Goal: Task Accomplishment & Management: Manage account settings

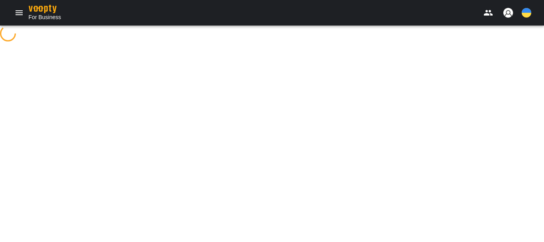
select select "**********"
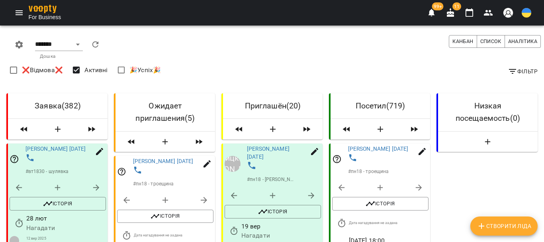
click at [16, 12] on icon "Menu" at bounding box center [19, 13] width 10 height 10
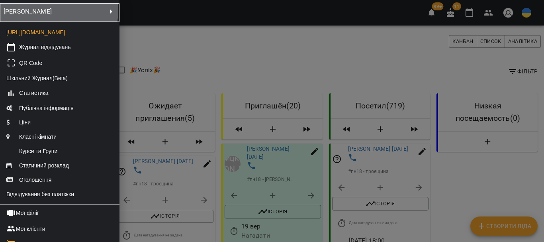
click at [43, 11] on p "[PERSON_NAME]" at bounding box center [23, 12] width 39 height 10
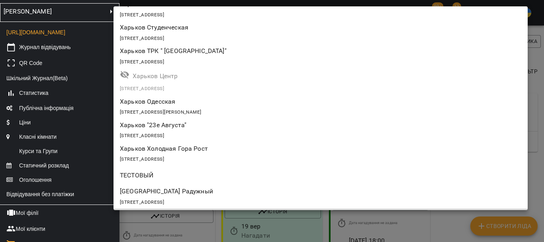
scroll to position [159, 0]
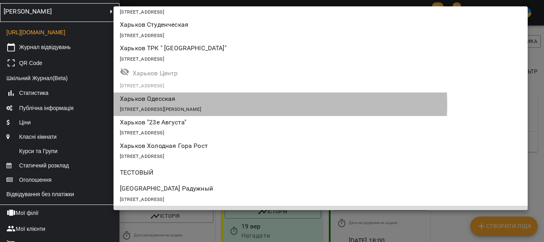
click at [216, 104] on div "[STREET_ADDRESS][PERSON_NAME]" at bounding box center [321, 108] width 402 height 11
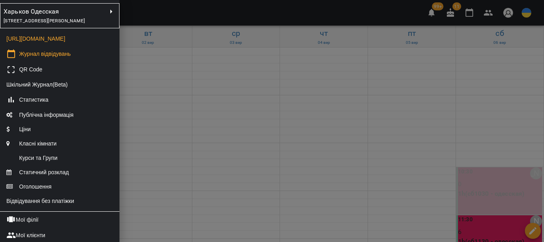
click at [220, 172] on div at bounding box center [272, 121] width 544 height 242
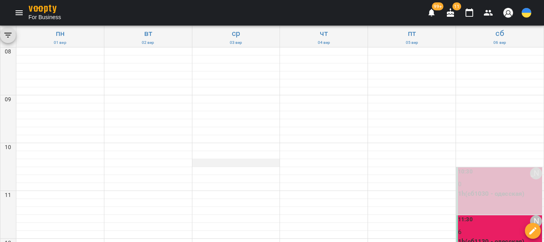
scroll to position [438, 0]
click at [17, 12] on icon "Menu" at bounding box center [19, 13] width 10 height 10
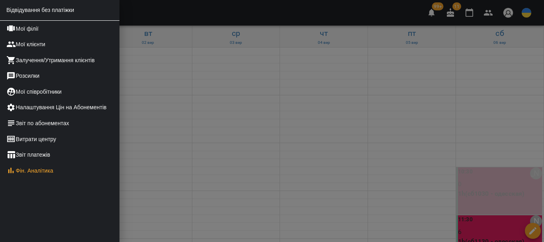
scroll to position [213, 0]
click at [61, 122] on link "Звіт по абонементах" at bounding box center [60, 123] width 120 height 16
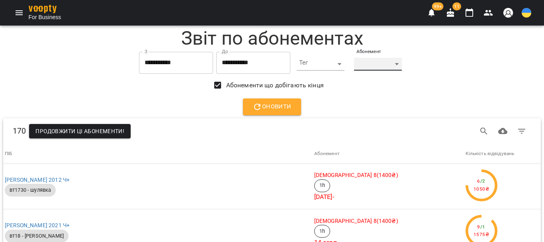
click at [401, 65] on div "​" at bounding box center [378, 64] width 48 height 13
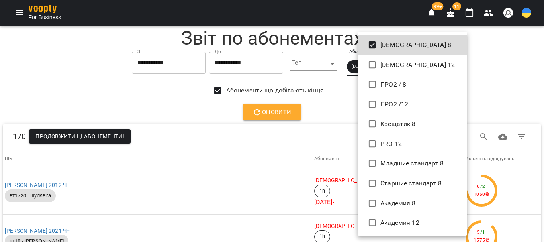
click at [330, 114] on div at bounding box center [272, 121] width 544 height 242
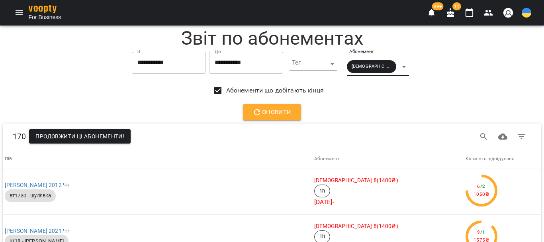
click at [270, 116] on span "Оновити" at bounding box center [272, 112] width 39 height 10
click at [401, 66] on div "Стандарт 8" at bounding box center [378, 67] width 62 height 18
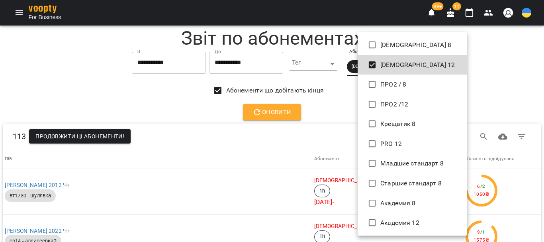
click at [317, 109] on div at bounding box center [272, 121] width 544 height 242
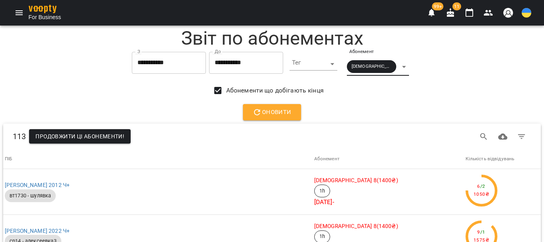
click at [271, 115] on span "Оновити" at bounding box center [272, 112] width 39 height 10
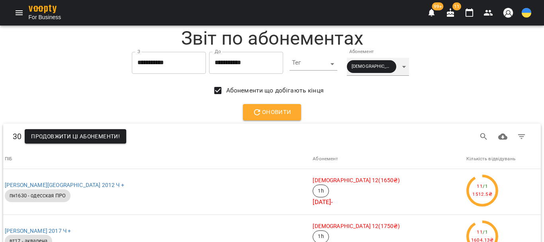
click at [399, 67] on div "Стандарт 12" at bounding box center [378, 67] width 62 height 18
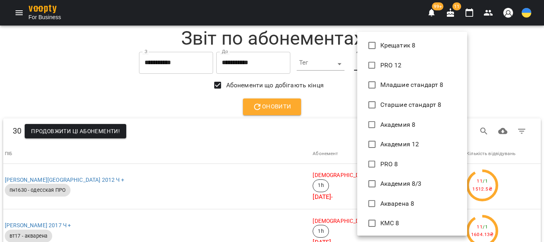
scroll to position [80, 0]
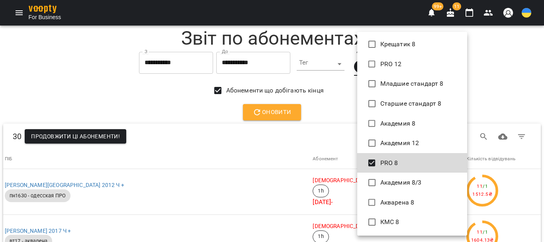
click at [318, 110] on div at bounding box center [272, 121] width 544 height 242
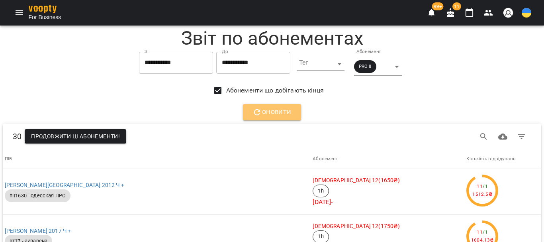
click at [281, 110] on span "Оновити" at bounding box center [272, 112] width 39 height 10
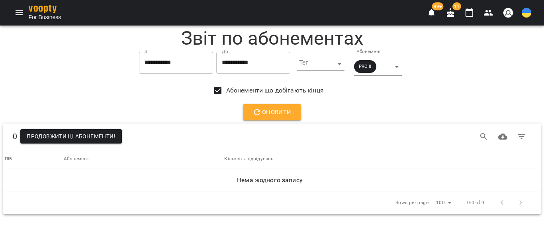
click at [278, 109] on span "Оновити" at bounding box center [272, 112] width 39 height 10
click at [402, 66] on div "PRO 8" at bounding box center [378, 67] width 48 height 18
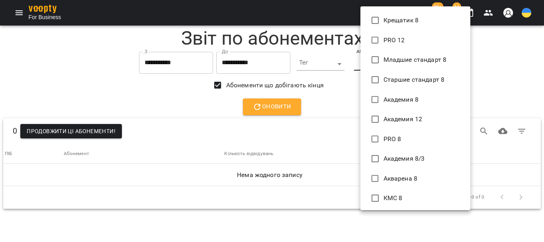
scroll to position [96, 0]
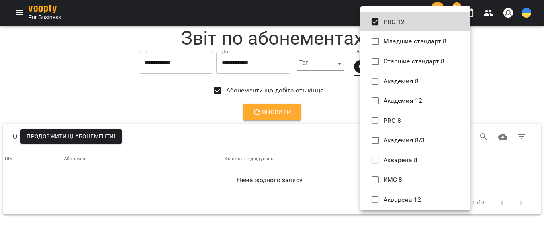
click at [322, 103] on div at bounding box center [272, 121] width 544 height 242
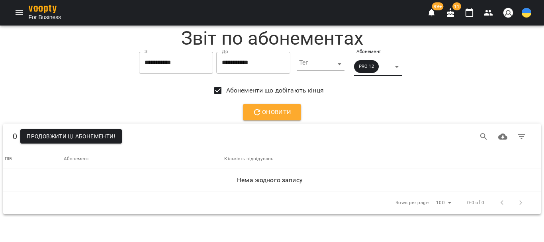
click at [287, 114] on span "Оновити" at bounding box center [272, 112] width 39 height 10
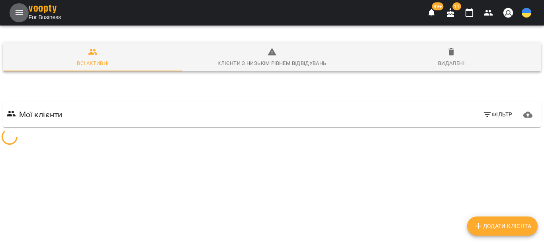
click at [18, 11] on icon "Menu" at bounding box center [19, 12] width 7 height 5
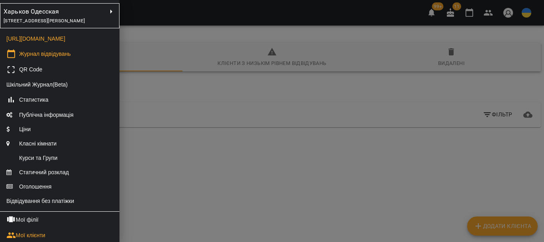
scroll to position [159, 0]
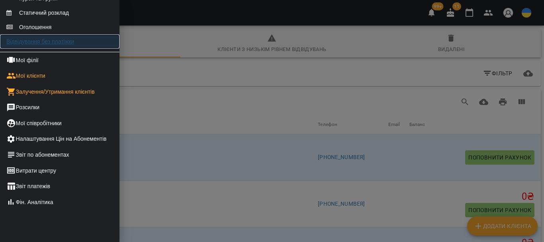
drag, startPoint x: 64, startPoint y: 51, endPoint x: 57, endPoint y: 49, distance: 7.8
click at [64, 49] on link "Відвідування без платіжки" at bounding box center [60, 41] width 120 height 14
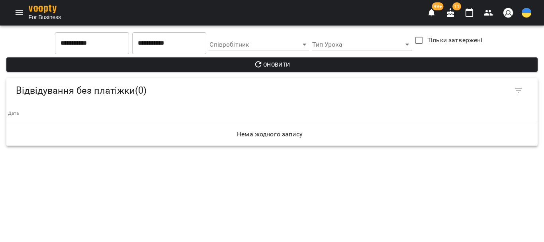
click at [19, 11] on icon "Menu" at bounding box center [19, 12] width 7 height 5
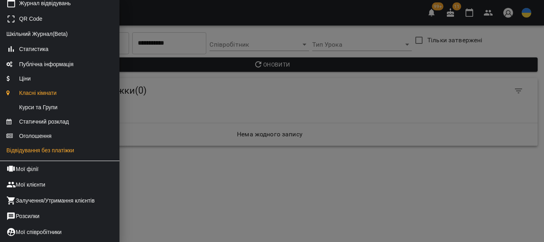
scroll to position [120, 0]
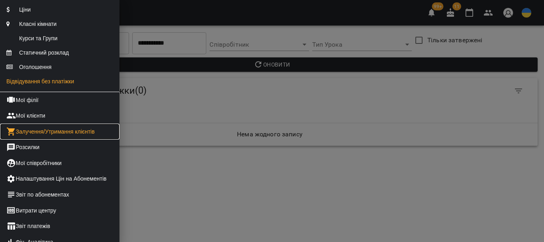
click at [68, 139] on link "Залучення/Утримання клієнтів" at bounding box center [60, 132] width 120 height 16
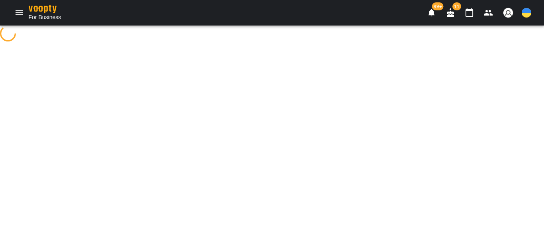
select select "**********"
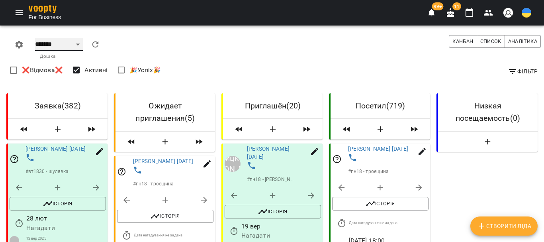
click at [67, 45] on select "******* ******** **** ****** ***** *****" at bounding box center [59, 44] width 48 height 13
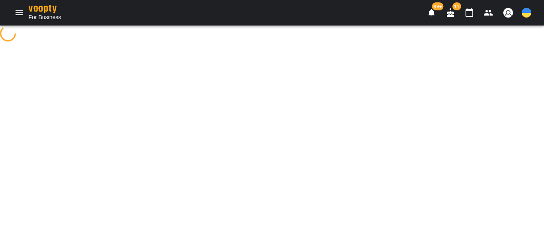
select select "**********"
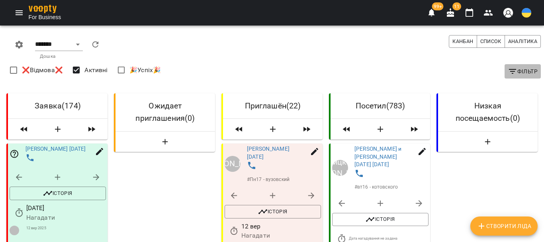
click at [509, 73] on icon "button" at bounding box center [512, 71] width 7 height 5
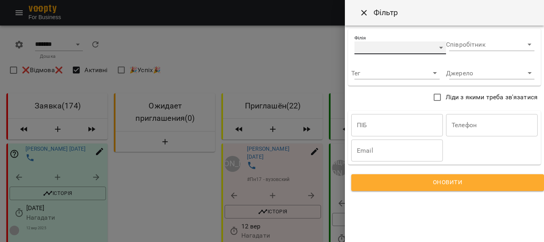
click at [415, 48] on div "​" at bounding box center [401, 47] width 92 height 13
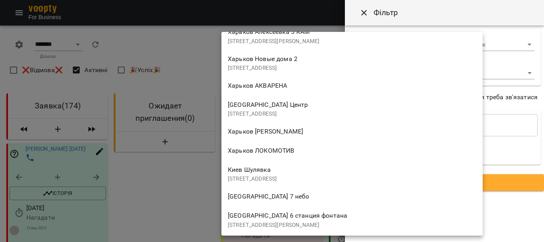
scroll to position [677, 0]
click at [258, 104] on span "[GEOGRAPHIC_DATA] Центр" at bounding box center [268, 105] width 80 height 8
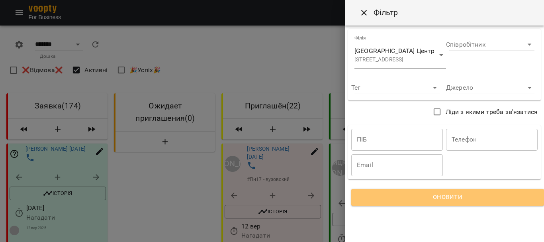
click at [437, 192] on span "Оновити" at bounding box center [448, 197] width 174 height 10
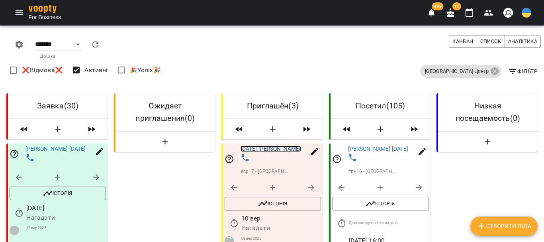
click at [264, 149] on link "[DATE] [PERSON_NAME]" at bounding box center [271, 148] width 61 height 6
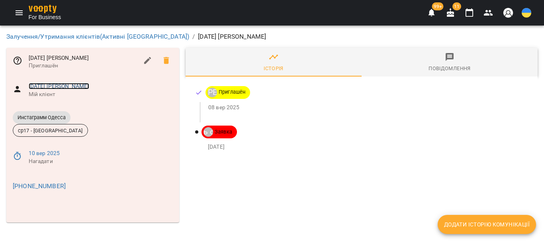
click at [89, 85] on link "[DATE] [PERSON_NAME]" at bounding box center [59, 86] width 61 height 6
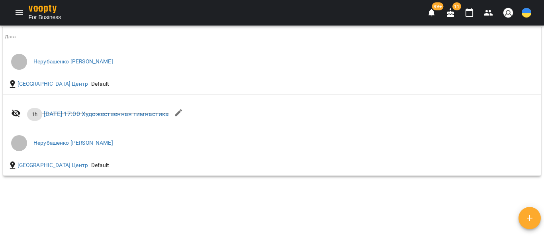
scroll to position [742, 0]
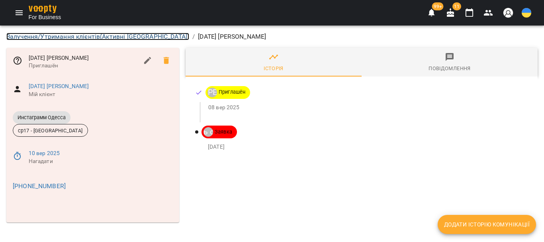
click at [104, 36] on link "Залучення/Утримання клієнтів ( Активні Одесса )" at bounding box center [97, 37] width 183 height 8
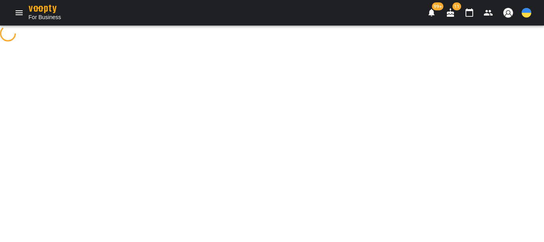
select select "**********"
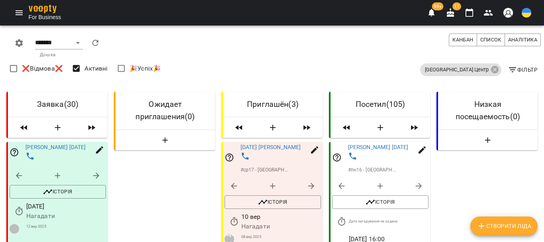
scroll to position [279, 0]
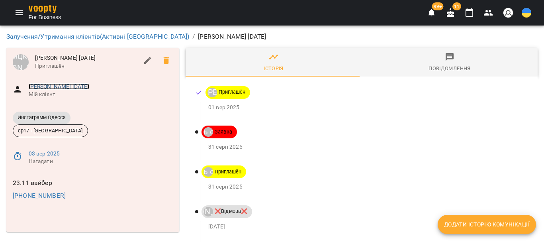
click at [82, 87] on link "[PERSON_NAME] [DATE]" at bounding box center [59, 86] width 61 height 6
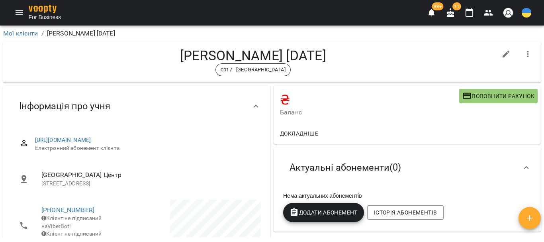
click at [524, 53] on icon "button" at bounding box center [529, 54] width 10 height 10
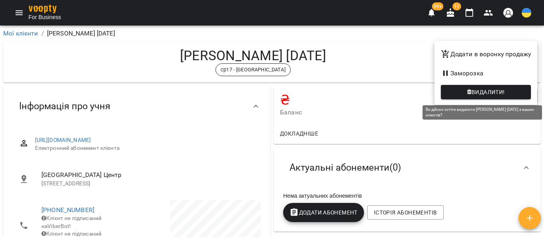
click at [493, 94] on span "Видалити!" at bounding box center [488, 92] width 33 height 10
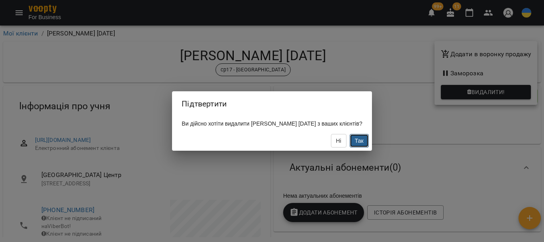
click at [364, 144] on span "Так" at bounding box center [359, 140] width 9 height 6
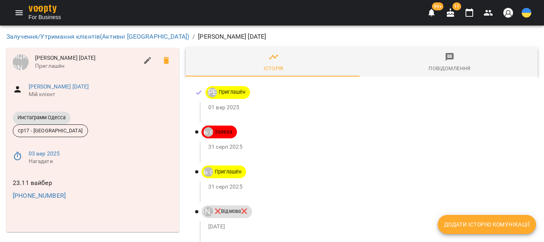
click at [475, 225] on span "Додати історію комунікації" at bounding box center [487, 225] width 86 height 10
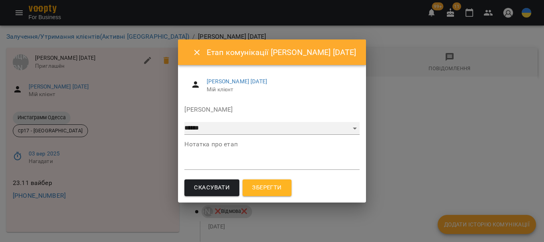
click at [185, 128] on select "**********" at bounding box center [272, 128] width 175 height 13
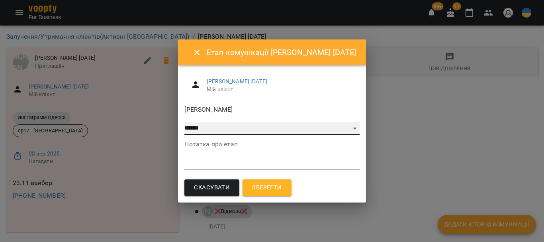
select select "**"
click at [185, 122] on select "**********" at bounding box center [272, 128] width 175 height 13
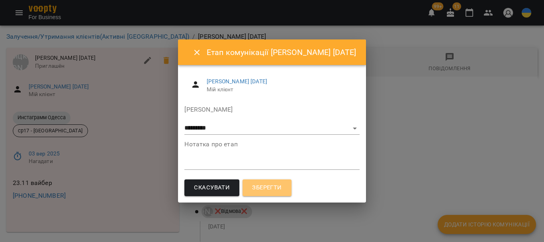
click at [265, 189] on span "Зберегти" at bounding box center [266, 188] width 29 height 10
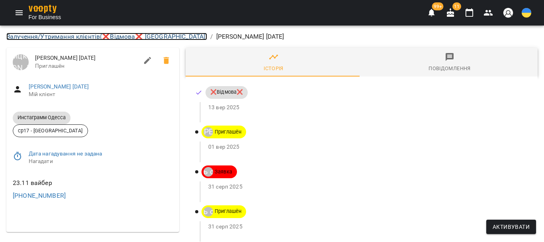
click at [71, 35] on link "Залучення/Утримання клієнтів ( ❌Відмова❌ [GEOGRAPHIC_DATA] )" at bounding box center [106, 37] width 201 height 8
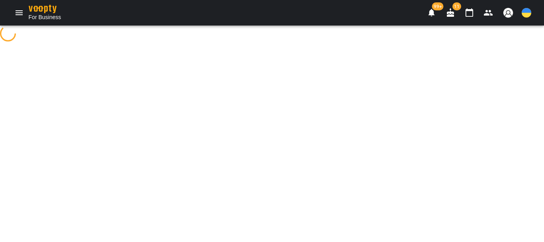
select select "**********"
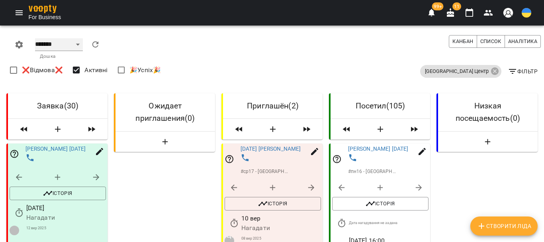
click at [51, 44] on select "******* ******** **** ****** ***** *****" at bounding box center [59, 44] width 48 height 13
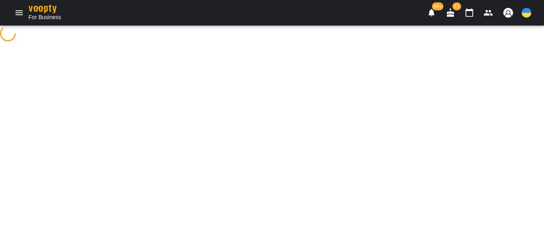
select select "**********"
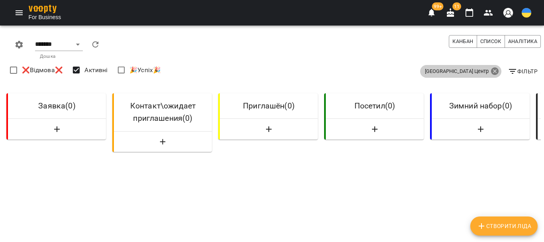
click at [491, 72] on icon at bounding box center [496, 72] width 10 height 10
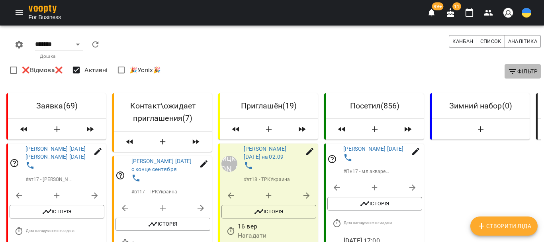
click at [508, 68] on icon "button" at bounding box center [513, 72] width 10 height 10
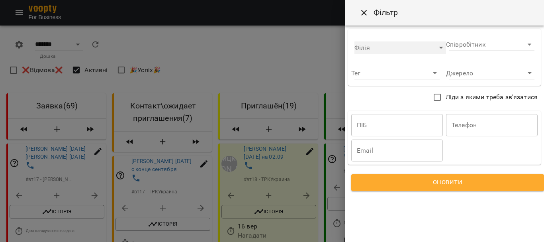
click at [371, 46] on div "​" at bounding box center [401, 47] width 92 height 13
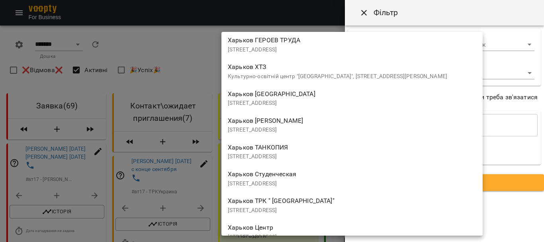
scroll to position [80, 0]
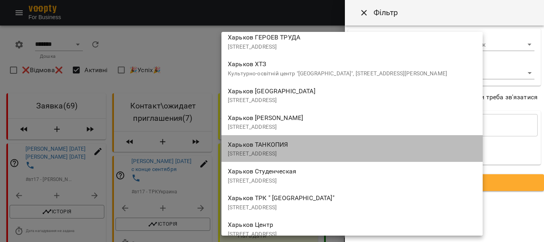
click at [265, 143] on span "Харьков ТАНКОПИЯ" at bounding box center [258, 145] width 60 height 8
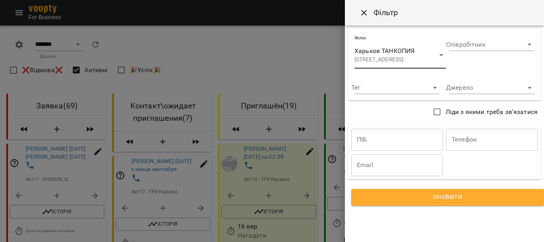
click at [375, 201] on span "Оновити" at bounding box center [448, 197] width 174 height 10
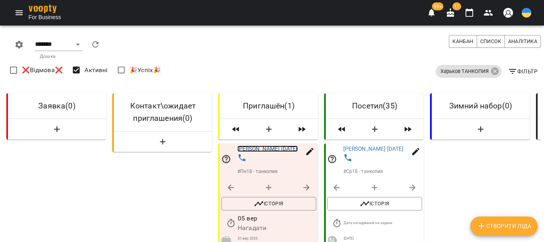
click at [247, 147] on link "[PERSON_NAME] [DATE]" at bounding box center [268, 148] width 61 height 6
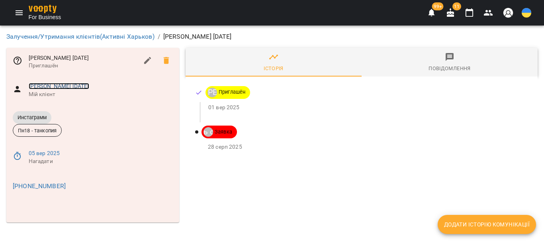
click at [61, 83] on link "[PERSON_NAME] [DATE]" at bounding box center [59, 86] width 61 height 6
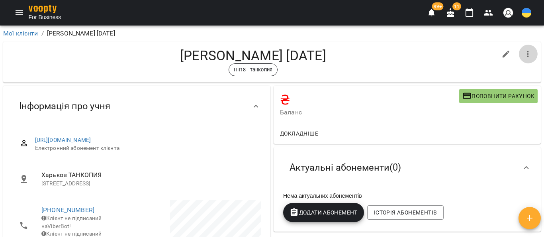
click at [524, 52] on icon "button" at bounding box center [529, 54] width 10 height 10
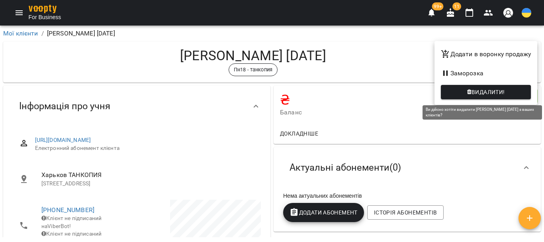
click at [493, 97] on span "Видалити!" at bounding box center [488, 92] width 33 height 10
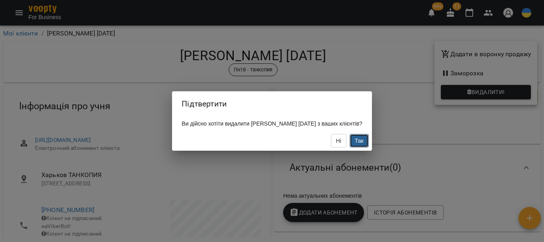
click at [364, 140] on span "Так" at bounding box center [359, 140] width 9 height 6
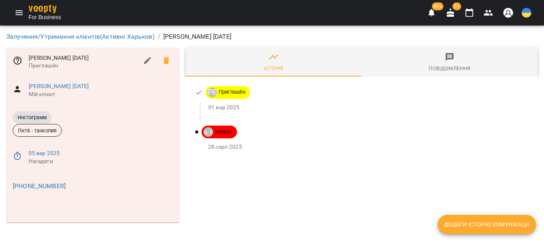
click at [489, 225] on span "Додати історію комунікації" at bounding box center [487, 225] width 86 height 10
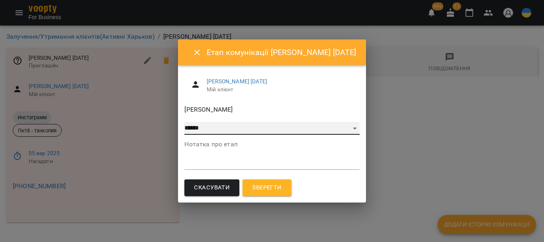
click at [199, 129] on select "**********" at bounding box center [272, 128] width 175 height 13
select select "**"
click at [185, 122] on select "**********" at bounding box center [272, 128] width 175 height 13
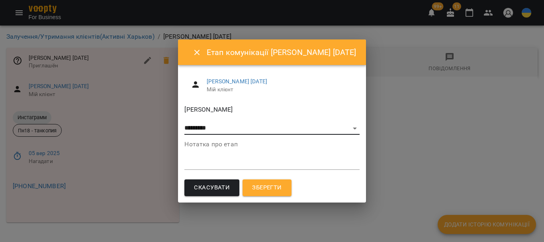
click at [252, 187] on span "Зберегти" at bounding box center [266, 188] width 29 height 10
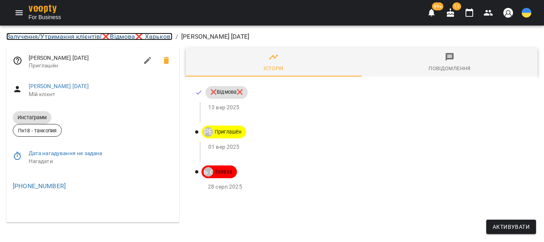
click at [71, 36] on link "Залучення/Утримання клієнтів ( ❌Відмова❌ Харьков )" at bounding box center [89, 37] width 166 height 8
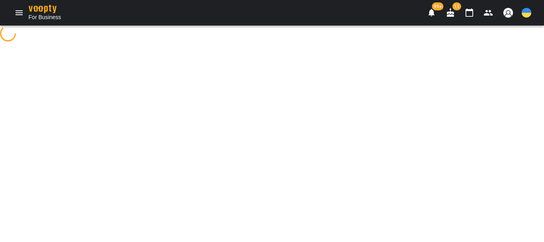
select select "**********"
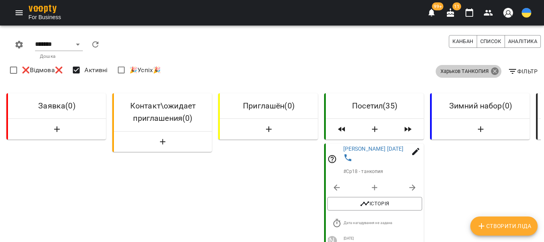
click at [491, 71] on icon at bounding box center [496, 72] width 10 height 10
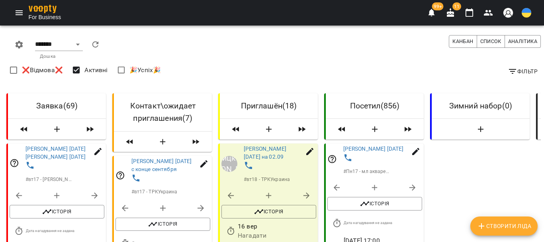
click at [508, 70] on icon "button" at bounding box center [513, 72] width 10 height 10
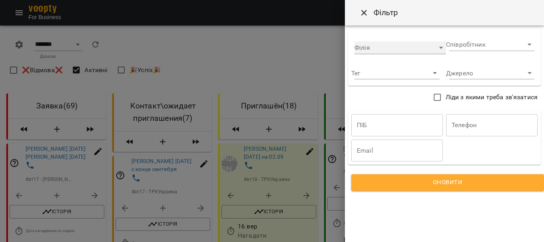
click at [389, 45] on div "​" at bounding box center [401, 47] width 92 height 13
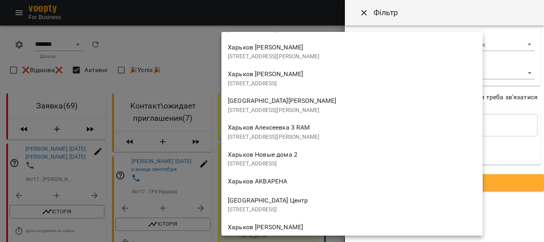
scroll to position [558, 0]
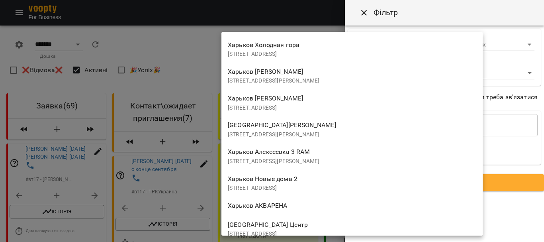
click at [285, 149] on span "Харьков Алексеевка 3 RAM" at bounding box center [269, 152] width 82 height 8
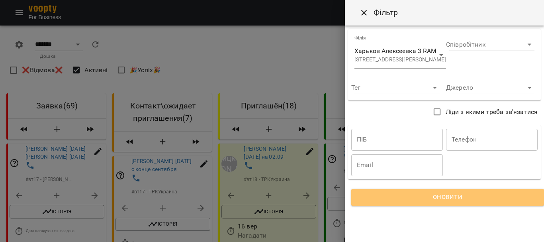
click at [395, 196] on span "Оновити" at bounding box center [448, 197] width 174 height 10
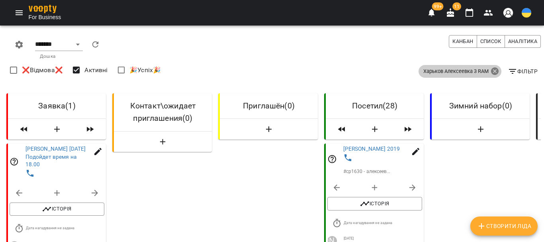
click at [491, 73] on icon at bounding box center [495, 71] width 8 height 8
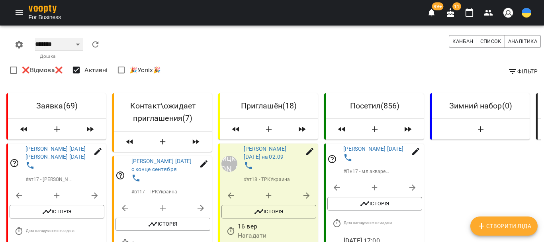
click at [49, 43] on select "******* ******** **** ****** ***** *****" at bounding box center [59, 44] width 48 height 13
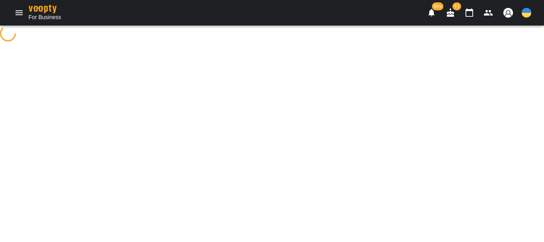
select select "**********"
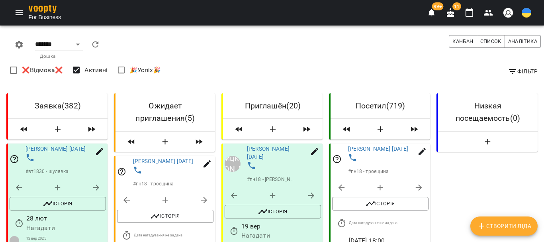
click at [508, 70] on icon "button" at bounding box center [513, 72] width 10 height 10
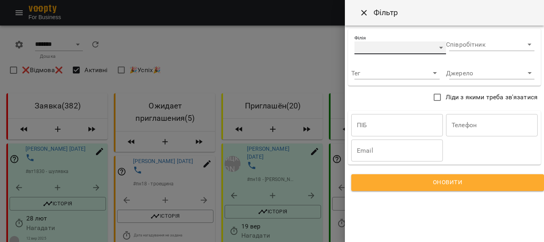
click at [386, 48] on div "​" at bounding box center [401, 47] width 92 height 13
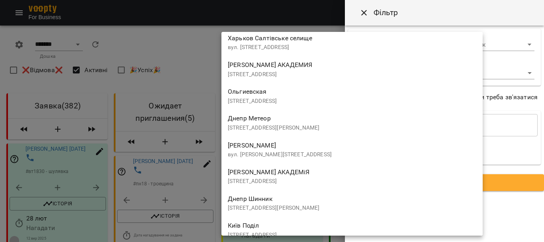
scroll to position [1340, 0]
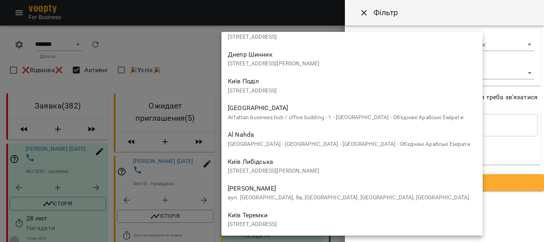
click at [293, 214] on div "Київ Теремки [STREET_ADDRESS]" at bounding box center [352, 219] width 249 height 19
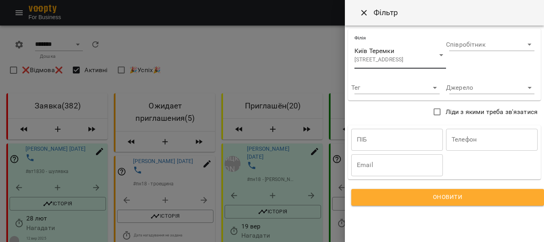
click at [406, 196] on span "Оновити" at bounding box center [448, 197] width 174 height 10
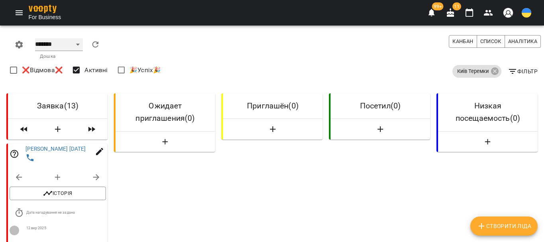
click at [67, 47] on select "******* ******** **** ****** ***** *****" at bounding box center [59, 44] width 48 height 13
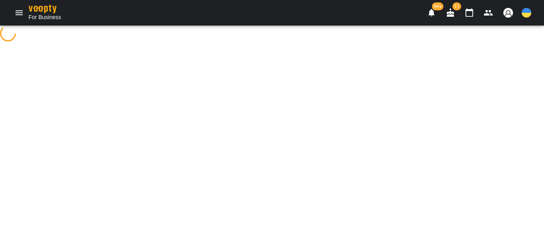
select select "**********"
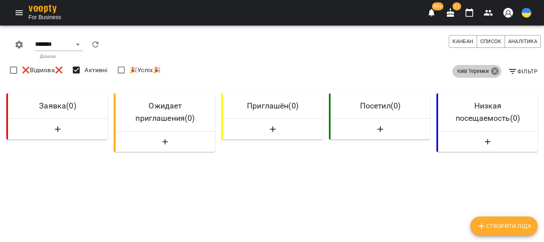
click at [491, 71] on icon at bounding box center [495, 71] width 8 height 8
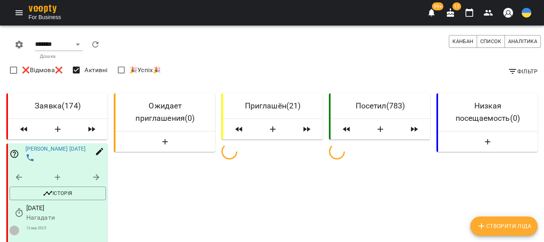
click at [509, 71] on icon "button" at bounding box center [512, 71] width 7 height 5
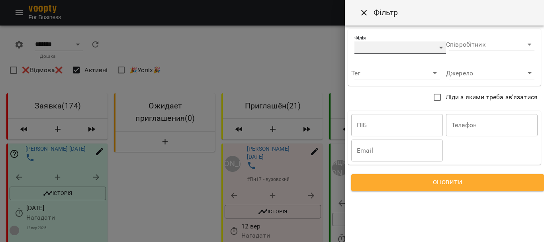
click at [400, 46] on div "​" at bounding box center [401, 47] width 92 height 13
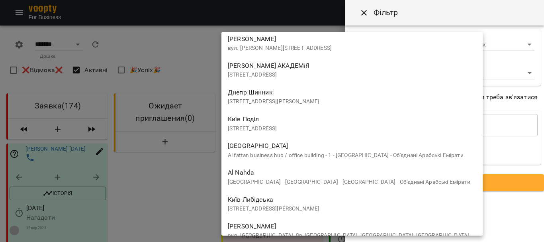
scroll to position [1340, 0]
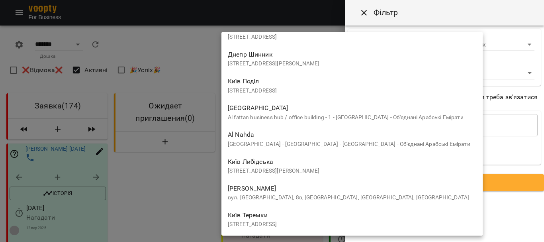
click at [331, 188] on div "[GEOGRAPHIC_DATA][PERSON_NAME] вул. [GEOGRAPHIC_DATA], 8в, [GEOGRAPHIC_DATA], […" at bounding box center [352, 192] width 249 height 19
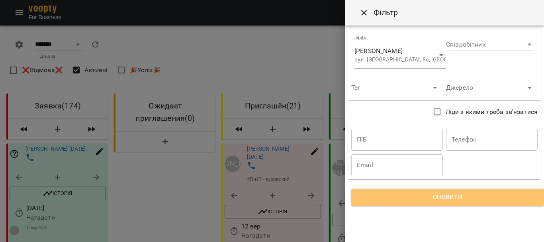
click at [412, 196] on span "Оновити" at bounding box center [448, 197] width 174 height 10
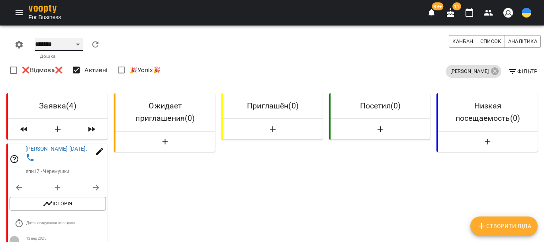
click at [43, 47] on select "******* ******** **** ****** ***** *****" at bounding box center [59, 44] width 48 height 13
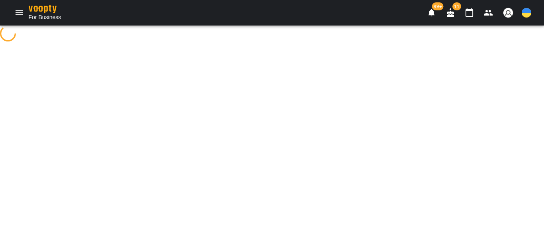
select select "**********"
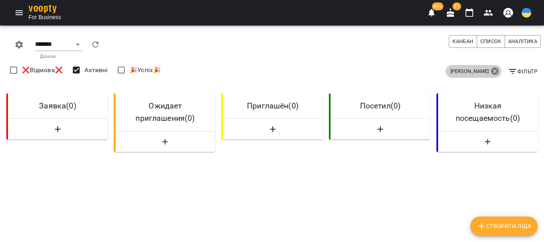
click at [491, 69] on icon at bounding box center [495, 71] width 8 height 8
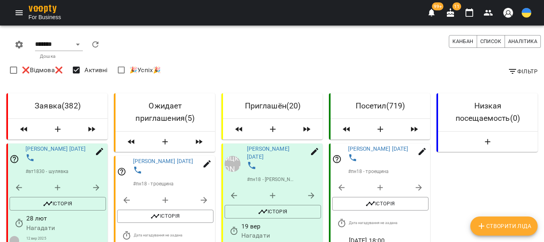
click at [508, 74] on icon "button" at bounding box center [513, 72] width 10 height 10
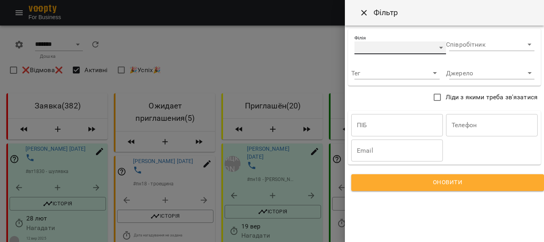
click at [380, 46] on div "​" at bounding box center [401, 47] width 92 height 13
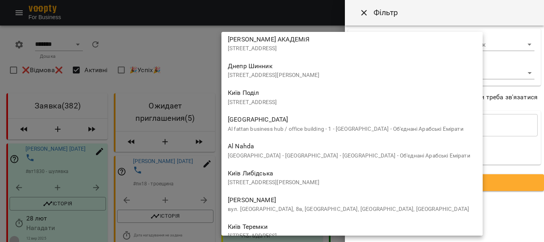
scroll to position [1340, 0]
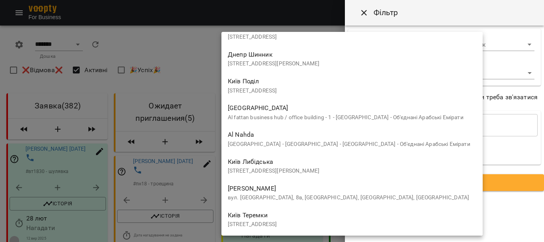
click at [302, 163] on div "Київ [STREET_ADDRESS][PERSON_NAME]" at bounding box center [352, 165] width 249 height 19
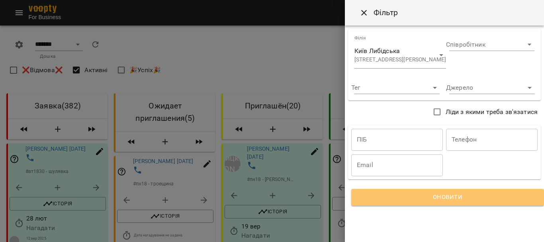
click at [403, 198] on span "Оновити" at bounding box center [448, 197] width 174 height 10
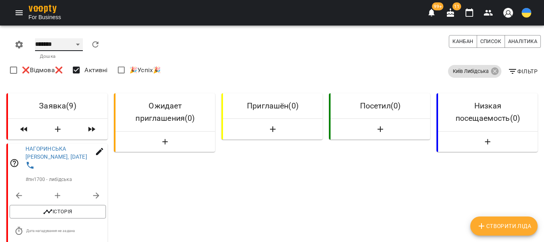
click at [65, 46] on select "******* ******** **** ****** ***** *****" at bounding box center [59, 44] width 48 height 13
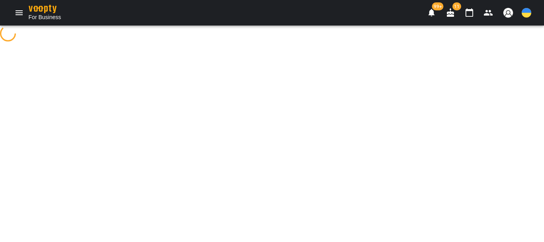
select select "**********"
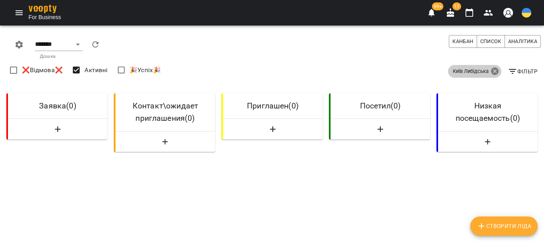
click at [493, 71] on icon at bounding box center [495, 71] width 8 height 8
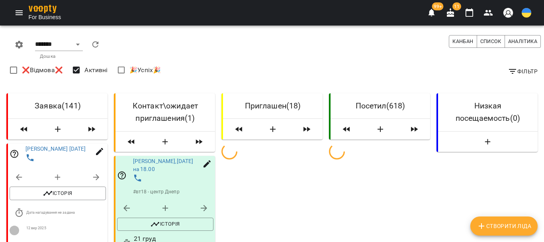
click at [508, 73] on icon "button" at bounding box center [513, 72] width 10 height 10
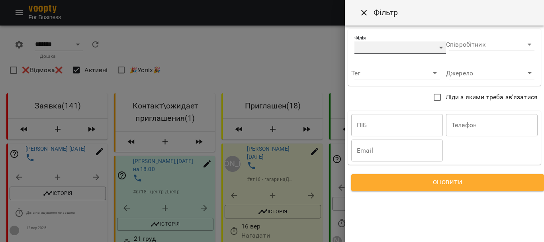
click at [419, 50] on div "​" at bounding box center [401, 47] width 92 height 13
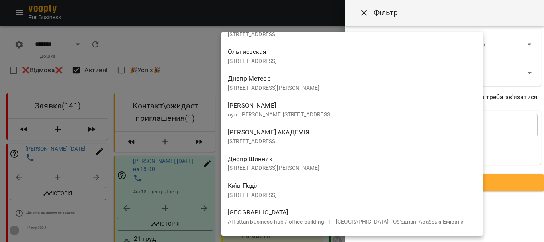
scroll to position [1340, 0]
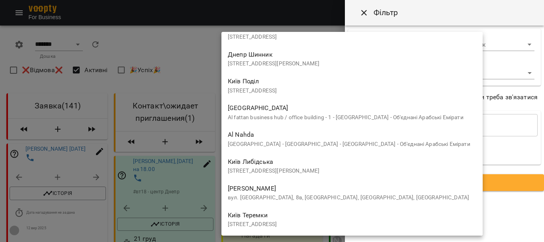
click at [277, 61] on p "[STREET_ADDRESS][PERSON_NAME]" at bounding box center [352, 64] width 249 height 8
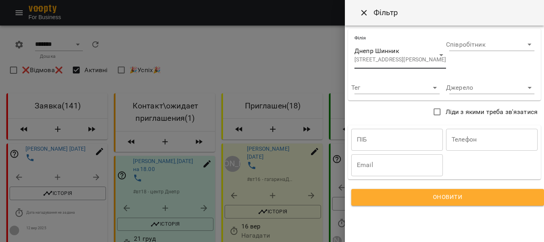
click at [477, 194] on span "Оновити" at bounding box center [448, 197] width 174 height 10
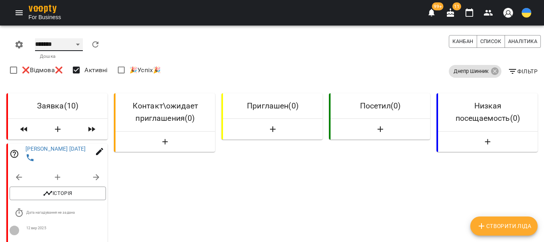
click at [46, 42] on select "******* ******** **** ****** ***** *****" at bounding box center [59, 44] width 48 height 13
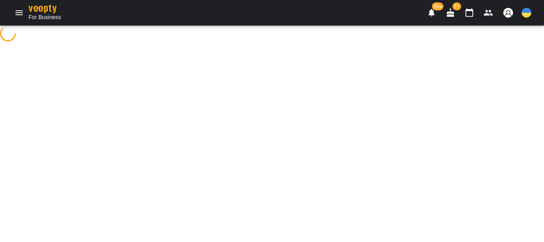
select select "**********"
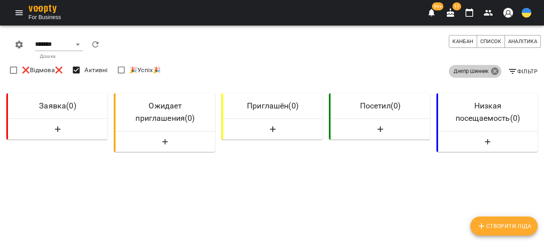
click at [493, 67] on icon at bounding box center [496, 72] width 10 height 10
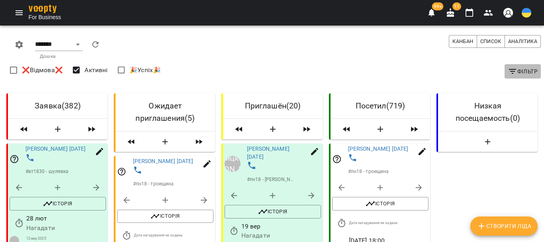
click at [509, 69] on icon "button" at bounding box center [512, 71] width 7 height 5
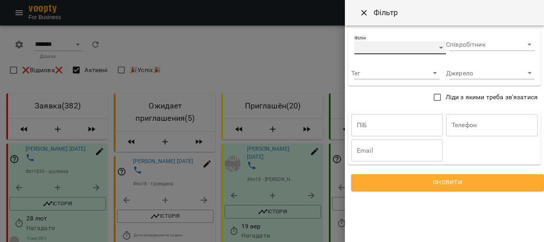
click at [430, 45] on div "​" at bounding box center [401, 47] width 92 height 13
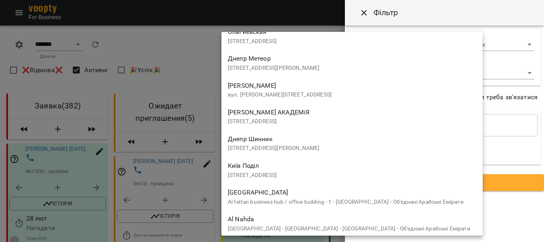
scroll to position [1275, 0]
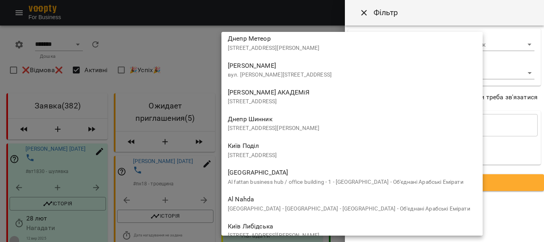
click at [353, 142] on div "Київ Поділ [STREET_ADDRESS]" at bounding box center [352, 149] width 249 height 19
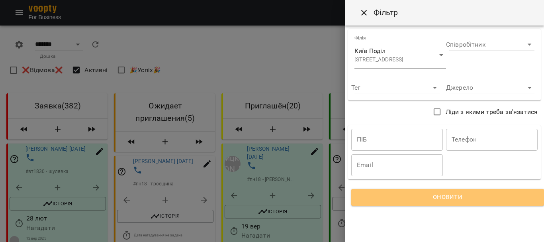
click at [403, 196] on span "Оновити" at bounding box center [448, 197] width 174 height 10
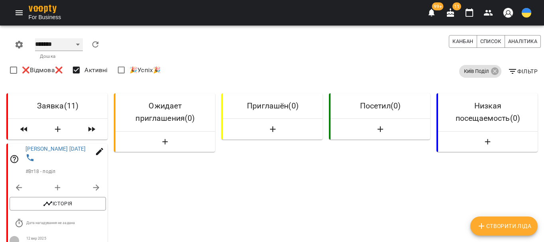
click at [71, 43] on select "******* ******** **** ****** ***** *****" at bounding box center [59, 44] width 48 height 13
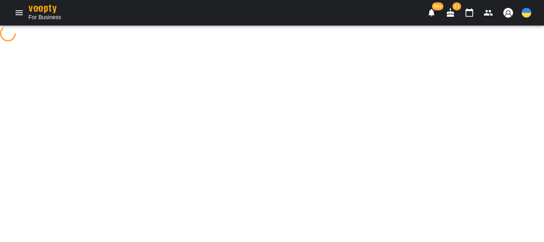
select select "**********"
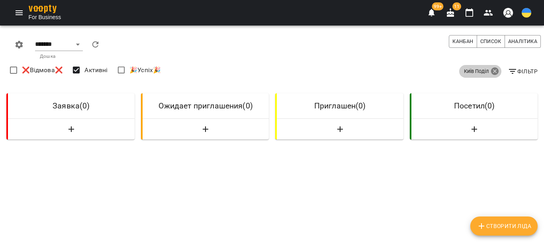
click at [492, 72] on icon at bounding box center [495, 71] width 8 height 8
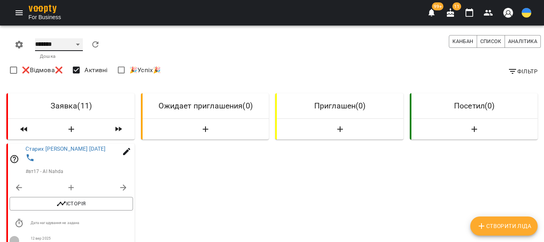
drag, startPoint x: 77, startPoint y: 44, endPoint x: 76, endPoint y: 50, distance: 6.0
click at [77, 44] on select "******* ******** **** ****** ***** *****" at bounding box center [59, 44] width 48 height 13
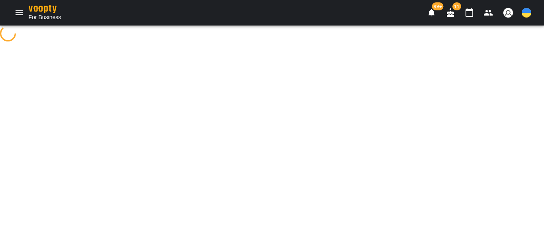
select select "**********"
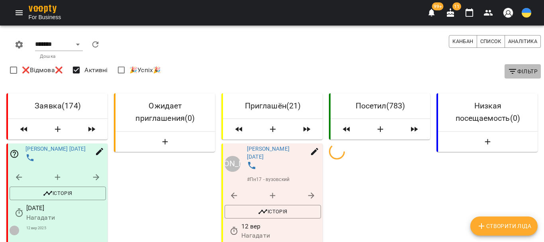
click at [508, 70] on icon "button" at bounding box center [513, 72] width 10 height 10
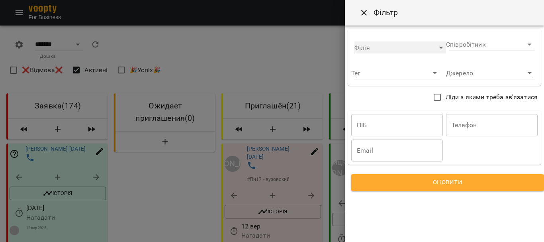
click at [404, 47] on div "​" at bounding box center [401, 47] width 92 height 13
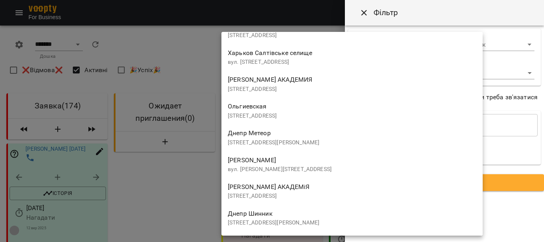
scroll to position [1180, 0]
click at [259, 114] on p "[STREET_ADDRESS]" at bounding box center [352, 116] width 249 height 8
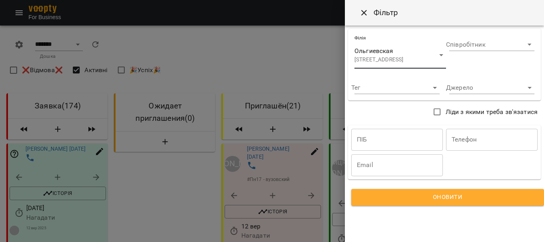
click at [395, 199] on span "Оновити" at bounding box center [448, 197] width 174 height 10
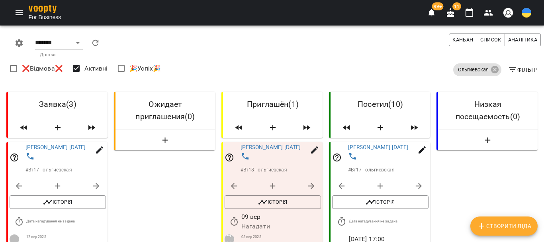
scroll to position [80, 0]
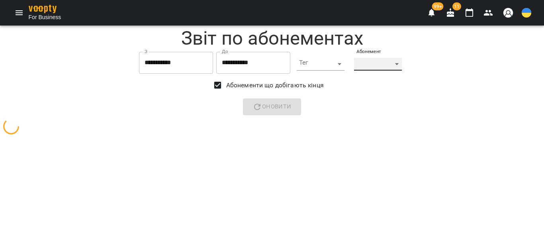
click at [402, 65] on div "​" at bounding box center [378, 64] width 48 height 13
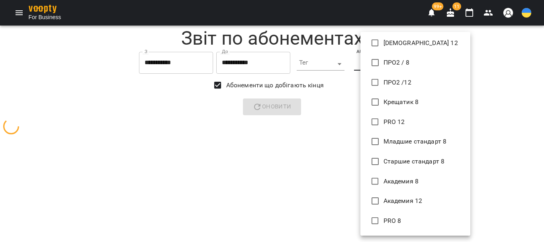
scroll to position [40, 0]
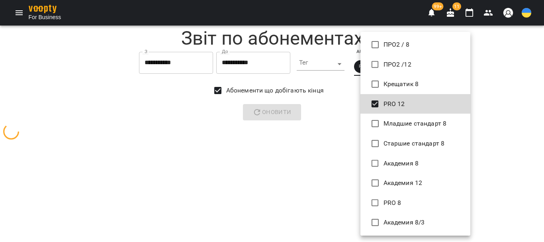
click at [319, 99] on div at bounding box center [272, 121] width 544 height 242
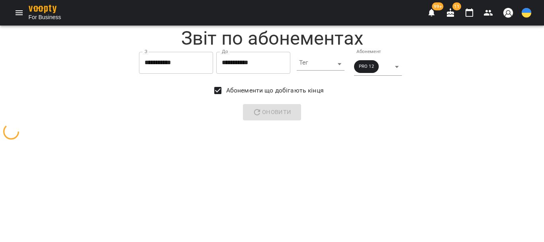
click at [288, 115] on p "Оновити" at bounding box center [272, 112] width 538 height 17
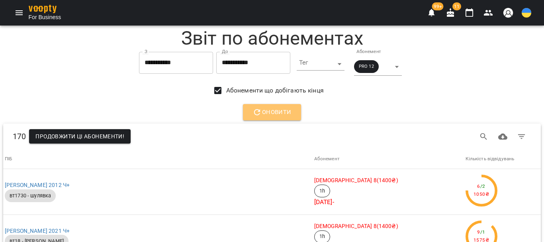
click at [266, 110] on span "Оновити" at bounding box center [272, 112] width 39 height 10
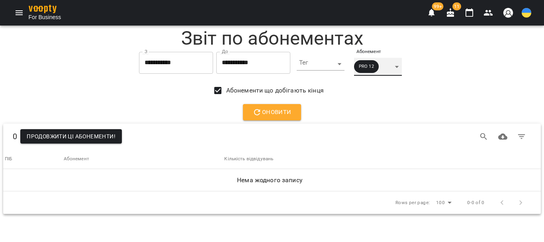
click at [402, 67] on div "PRO 12" at bounding box center [378, 67] width 48 height 18
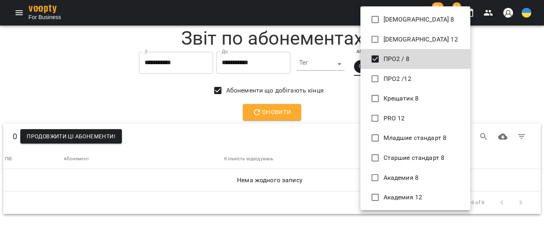
click at [324, 107] on div at bounding box center [272, 121] width 544 height 242
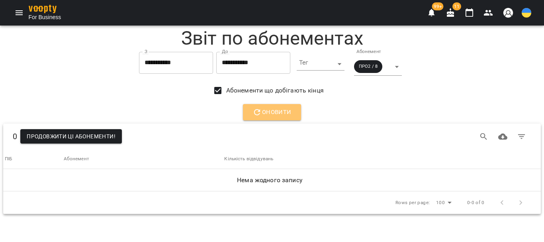
click at [280, 110] on span "Оновити" at bounding box center [272, 112] width 39 height 10
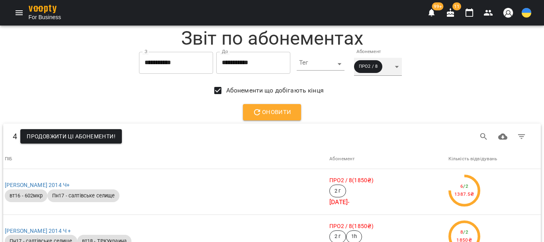
click at [401, 67] on div "ПРО2 / 8" at bounding box center [378, 67] width 48 height 18
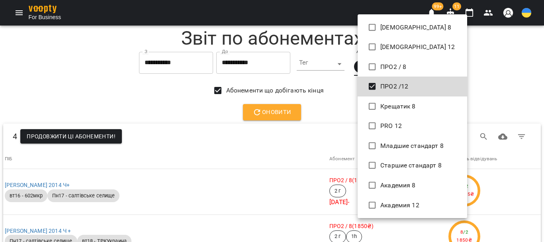
drag, startPoint x: 311, startPoint y: 109, endPoint x: 218, endPoint y: 118, distance: 93.6
click at [309, 109] on div at bounding box center [272, 121] width 544 height 242
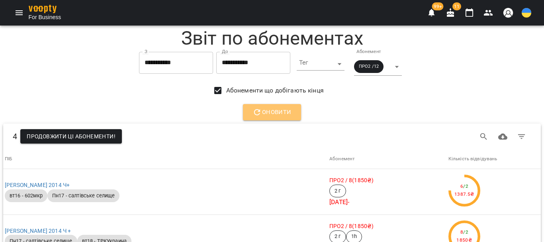
click at [262, 112] on span "Оновити" at bounding box center [272, 112] width 39 height 10
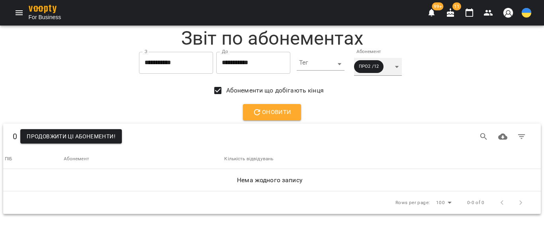
click at [402, 65] on div "ПРО2 /12" at bounding box center [378, 67] width 48 height 18
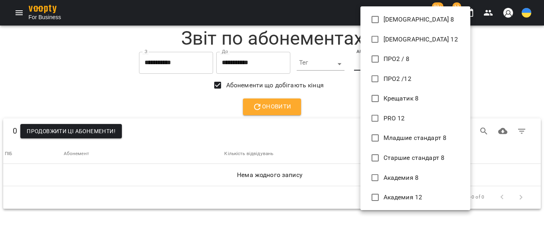
scroll to position [158, 0]
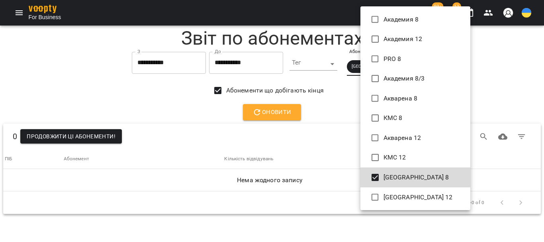
click at [310, 105] on div at bounding box center [272, 121] width 544 height 242
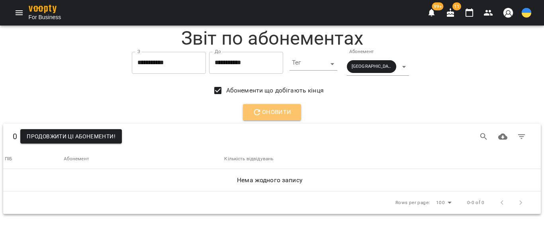
click at [284, 116] on span "Оновити" at bounding box center [272, 112] width 39 height 10
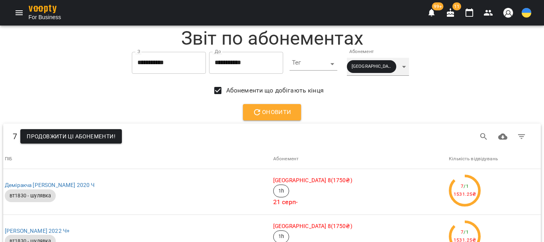
click at [401, 67] on div "Киев 8" at bounding box center [378, 67] width 62 height 18
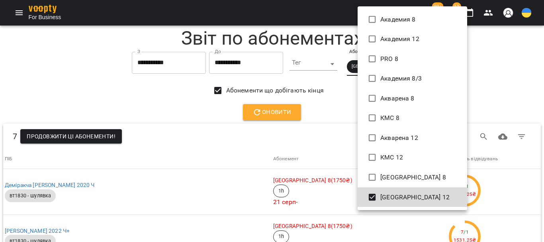
click at [326, 112] on div at bounding box center [272, 121] width 544 height 242
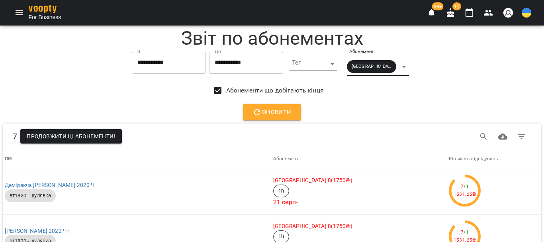
click at [285, 114] on span "Оновити" at bounding box center [272, 112] width 39 height 10
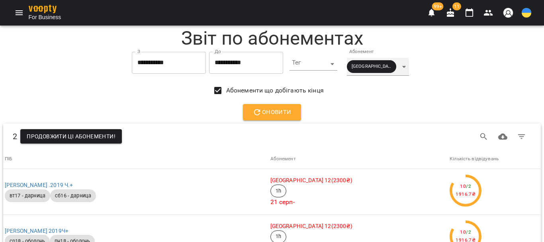
click at [401, 67] on div "Киев 12" at bounding box center [378, 67] width 62 height 18
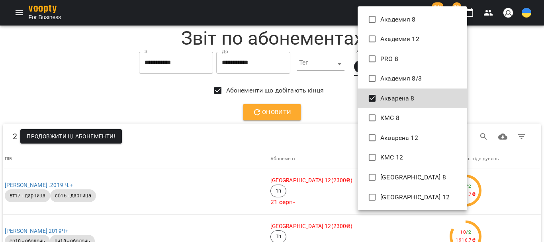
click at [331, 106] on div at bounding box center [272, 121] width 544 height 242
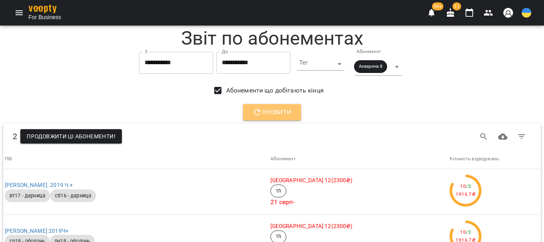
click at [269, 115] on span "Оновити" at bounding box center [272, 112] width 39 height 10
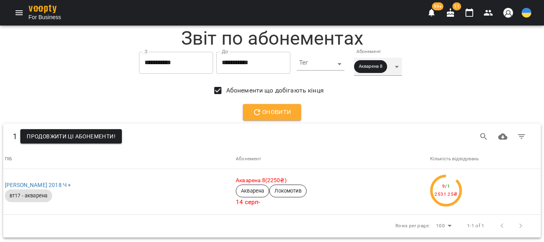
click at [400, 69] on div "Акварена 8" at bounding box center [378, 67] width 48 height 18
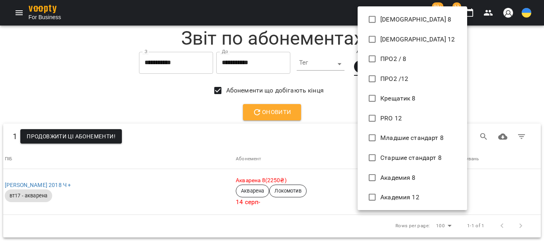
scroll to position [148, 0]
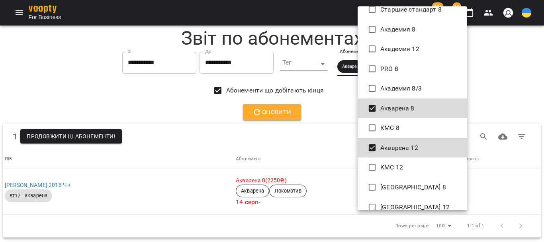
click at [319, 113] on div at bounding box center [272, 121] width 544 height 242
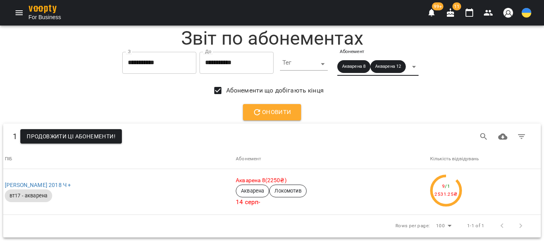
click at [282, 112] on span "Оновити" at bounding box center [272, 112] width 39 height 10
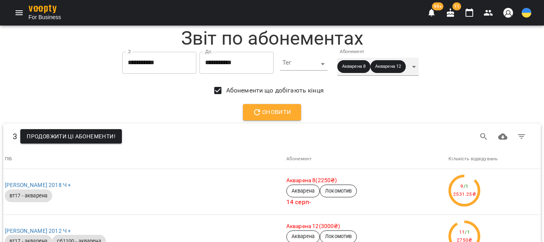
click at [416, 65] on div "Акварена 8 Акварена 12" at bounding box center [378, 67] width 81 height 18
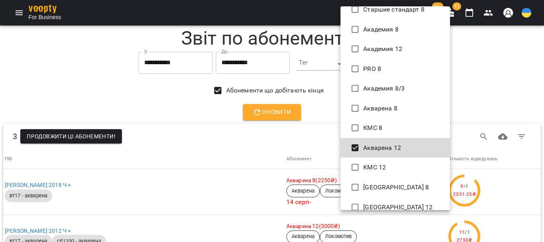
click at [314, 114] on div at bounding box center [272, 121] width 544 height 242
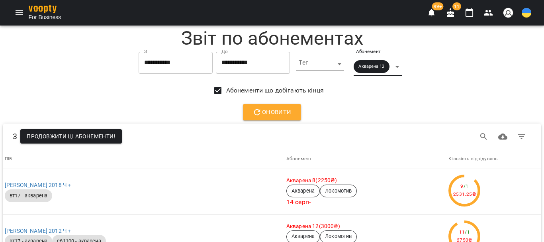
click at [269, 110] on span "Оновити" at bounding box center [272, 112] width 39 height 10
click at [402, 65] on div "Акварена 12" at bounding box center [378, 67] width 48 height 18
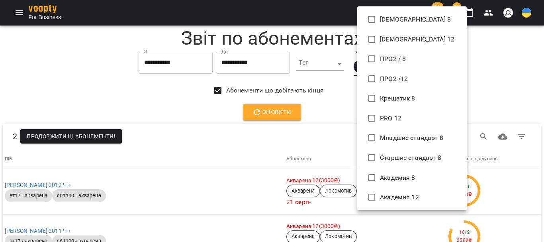
scroll to position [158, 0]
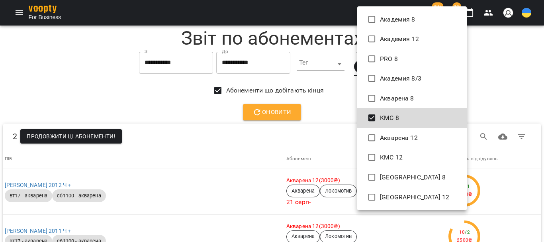
click at [326, 116] on div at bounding box center [272, 121] width 544 height 242
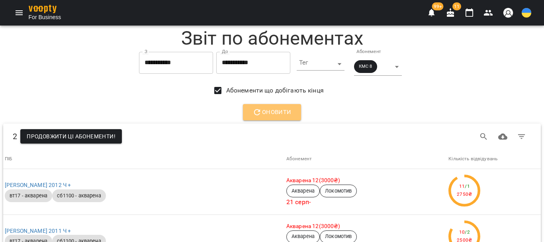
click at [263, 116] on span "Оновити" at bounding box center [272, 112] width 39 height 10
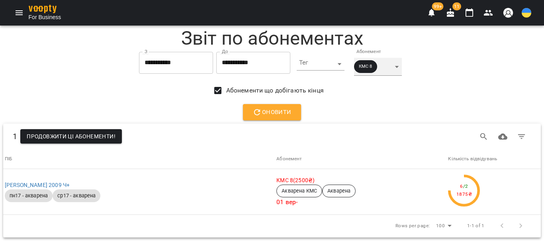
click at [399, 68] on div "КМС 8" at bounding box center [378, 67] width 48 height 18
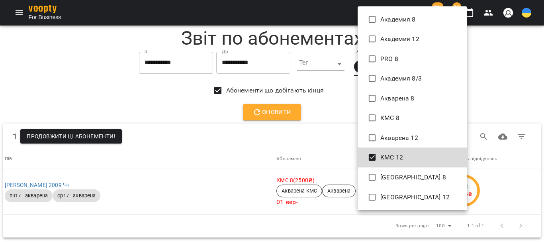
click at [314, 131] on div at bounding box center [272, 121] width 544 height 242
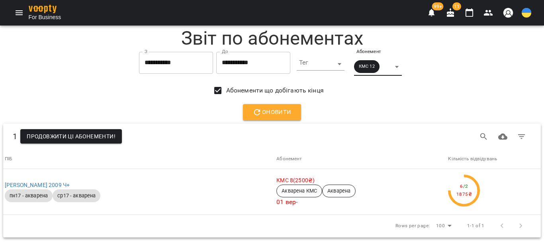
click at [270, 114] on span "Оновити" at bounding box center [272, 112] width 39 height 10
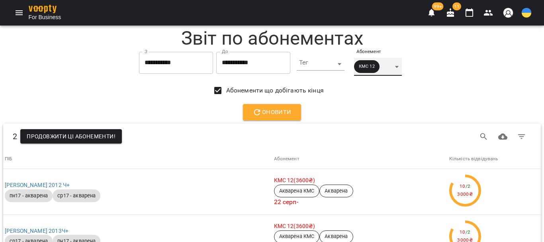
click at [401, 67] on div "КМС 12" at bounding box center [378, 67] width 48 height 18
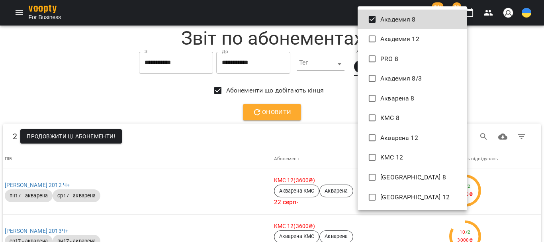
click at [287, 116] on div at bounding box center [272, 121] width 544 height 242
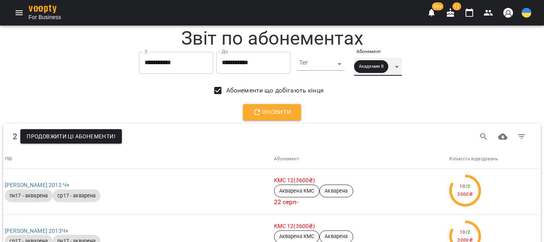
click at [402, 64] on div "Академия 8" at bounding box center [378, 67] width 48 height 18
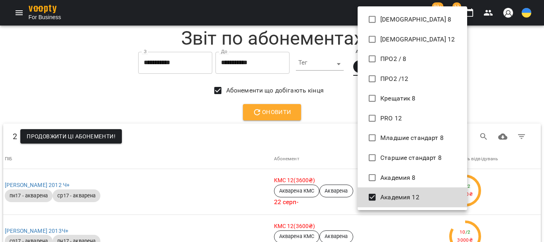
click at [312, 110] on div at bounding box center [272, 121] width 544 height 242
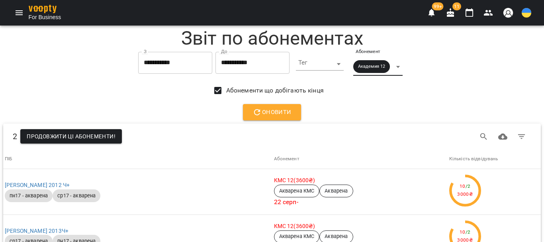
click at [282, 114] on span "Оновити" at bounding box center [272, 112] width 39 height 10
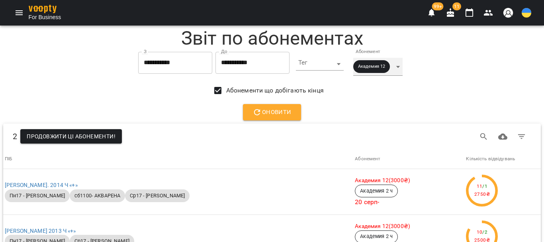
click at [403, 69] on div "Академия 12" at bounding box center [377, 67] width 49 height 18
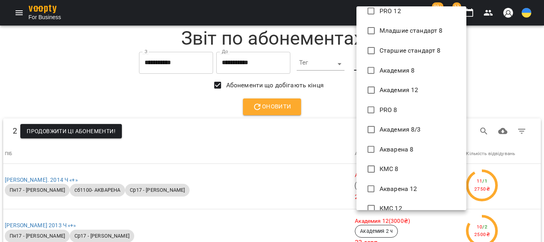
scroll to position [120, 0]
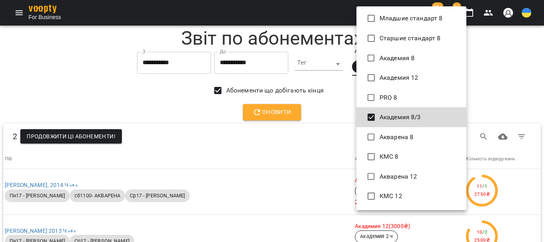
click at [336, 109] on div at bounding box center [272, 121] width 544 height 242
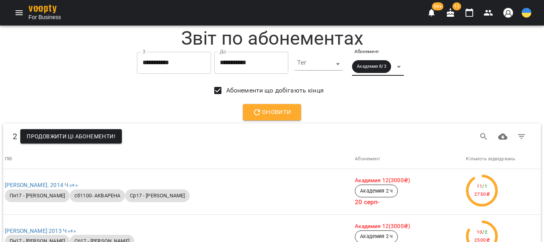
click at [267, 116] on span "Оновити" at bounding box center [272, 112] width 39 height 10
